Goal: Find specific page/section: Find specific page/section

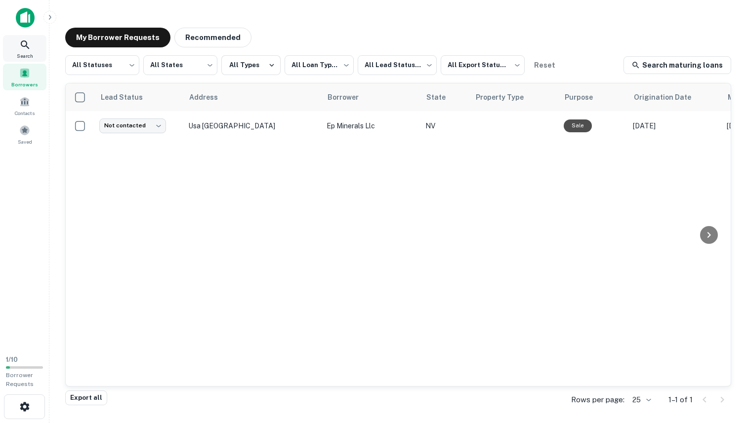
click at [17, 41] on div "Search" at bounding box center [24, 48] width 43 height 27
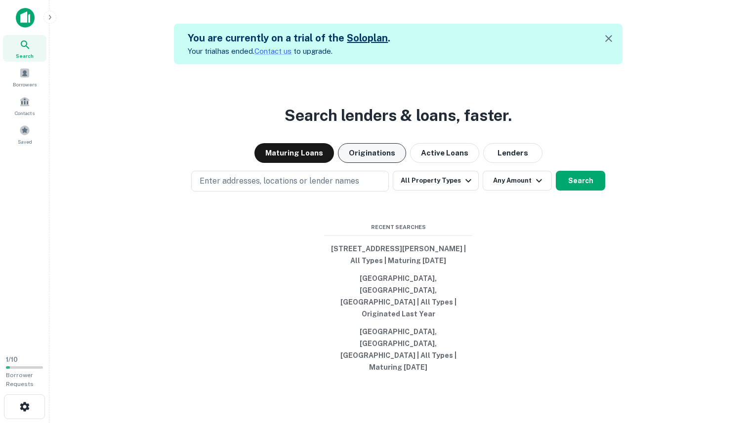
click at [376, 163] on button "Originations" at bounding box center [372, 153] width 68 height 20
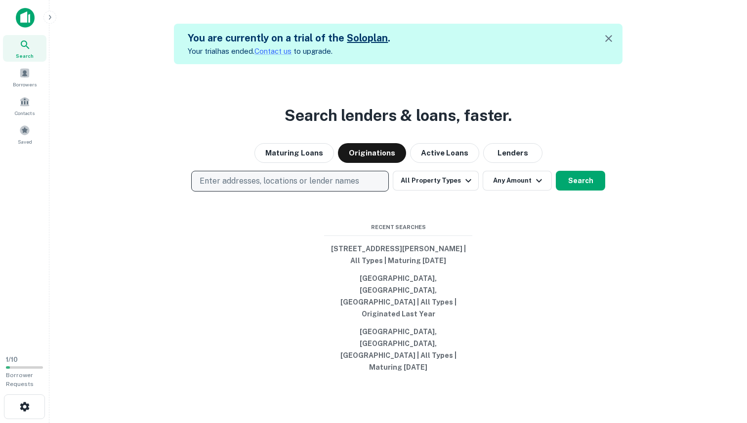
click at [241, 192] on button "Enter addresses, locations or lender names" at bounding box center [290, 181] width 198 height 21
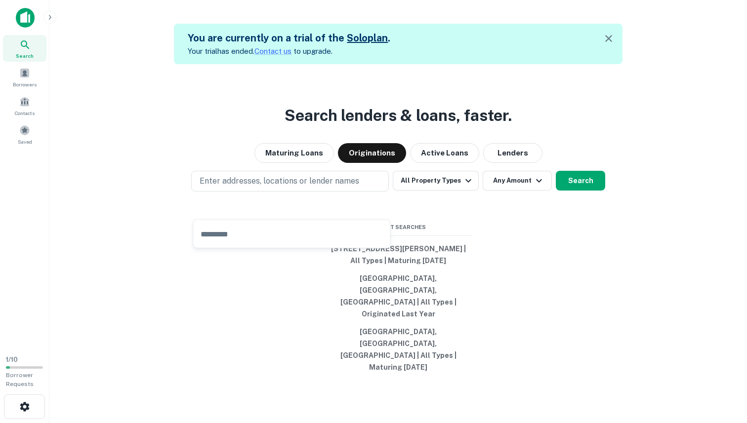
click at [503, 110] on div "Search lenders & loans, faster. Maturing Loans Originations Active Loans Lender…" at bounding box center [397, 275] width 681 height 423
